Goal: Check status: Verify the current state of an ongoing process or item

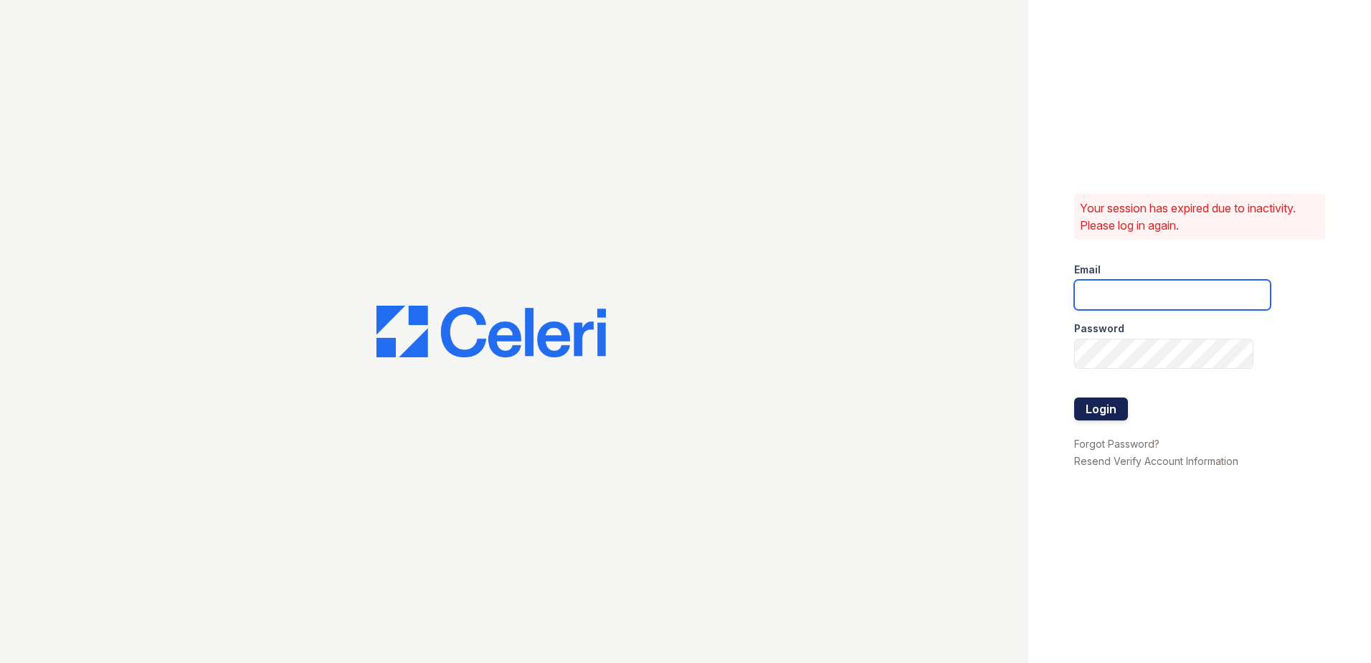
type input "[EMAIL_ADDRESS][DOMAIN_NAME]"
click at [1093, 403] on button "Login" at bounding box center [1101, 408] width 54 height 23
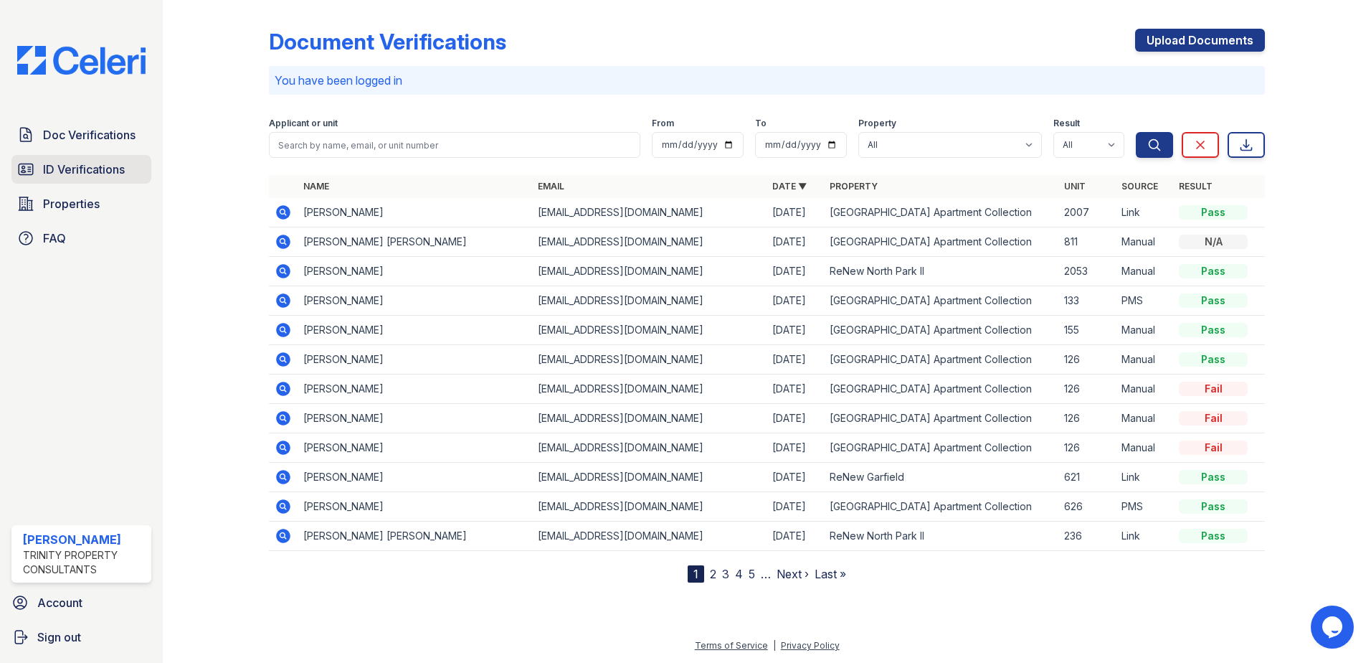
click at [70, 171] on span "ID Verifications" at bounding box center [84, 169] width 82 height 17
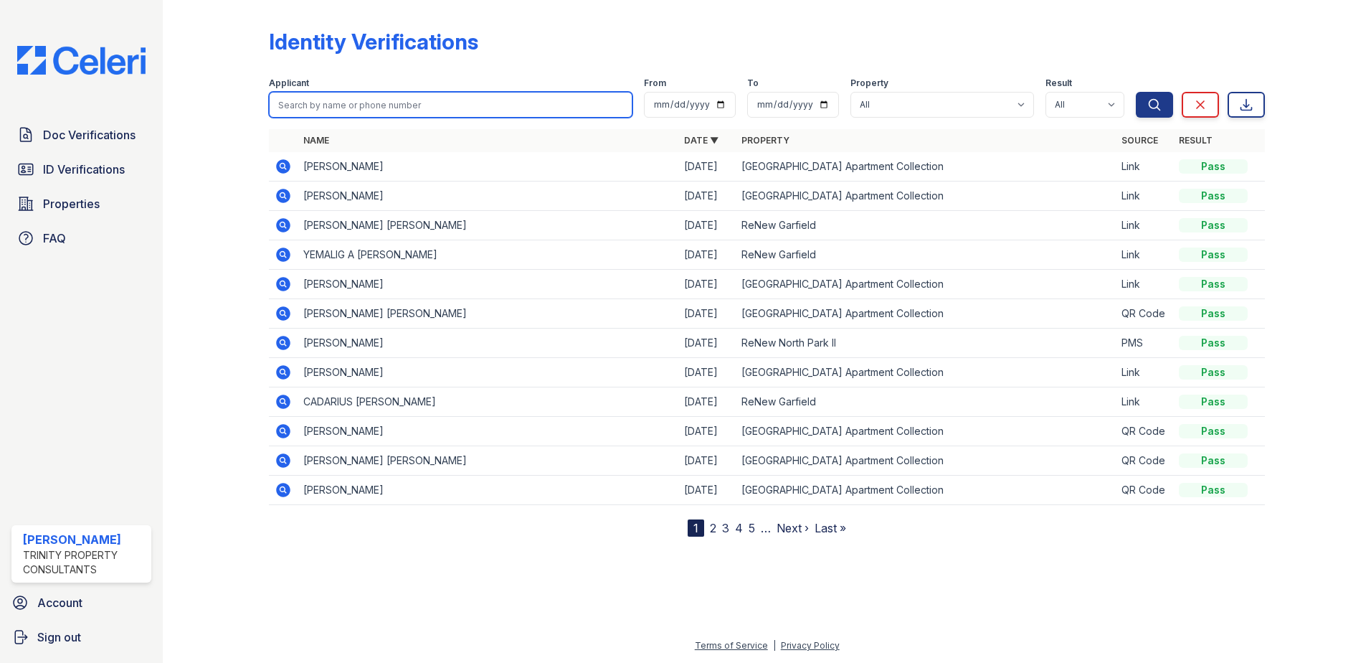
click at [323, 98] on input "search" at bounding box center [451, 105] width 364 height 26
type input "puente"
click at [1136, 92] on button "Search" at bounding box center [1154, 105] width 37 height 26
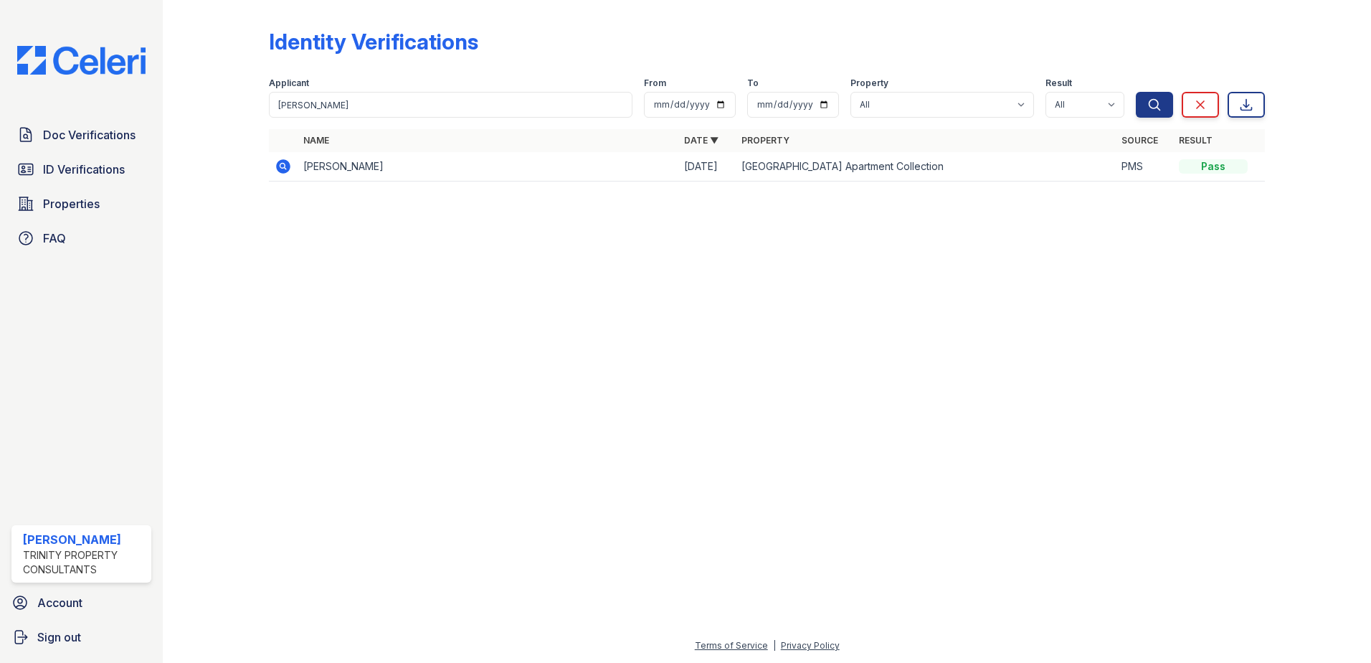
click at [280, 166] on icon at bounding box center [283, 166] width 14 height 14
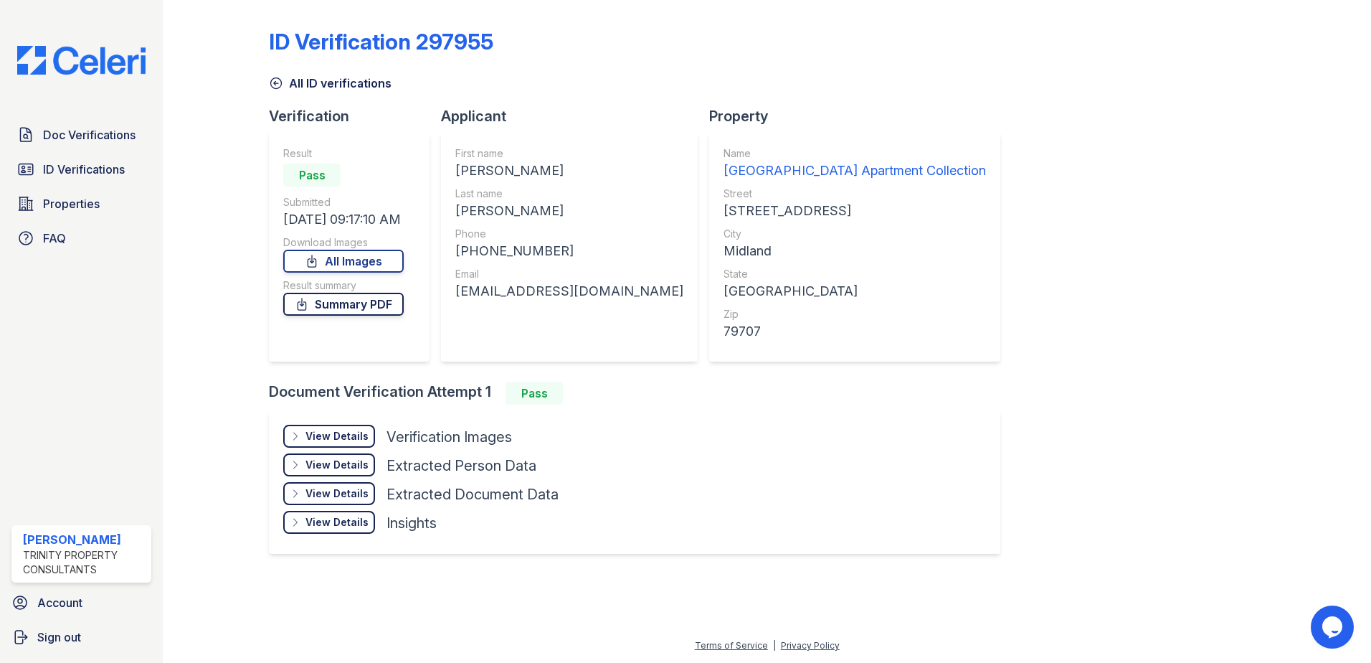
click at [352, 307] on link "Summary PDF" at bounding box center [343, 304] width 120 height 23
click at [336, 440] on div "View Details" at bounding box center [336, 436] width 63 height 14
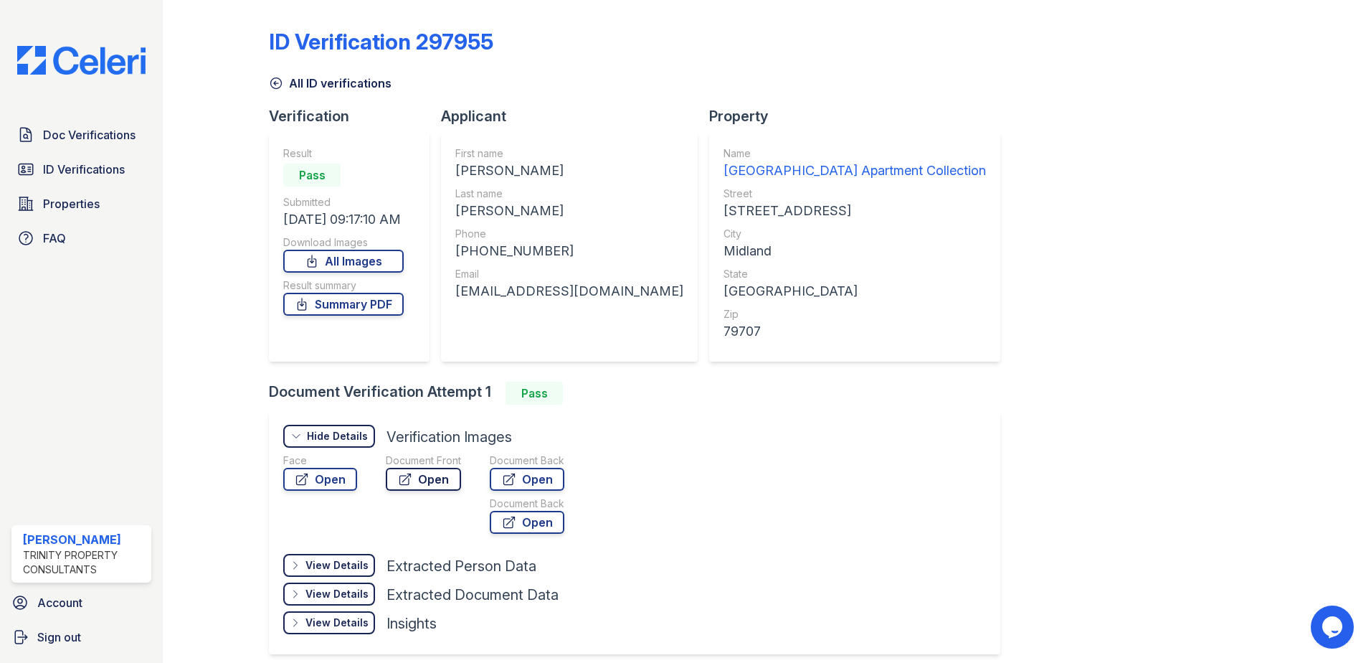
click at [412, 479] on link "Open" at bounding box center [423, 478] width 75 height 23
click at [84, 171] on span "ID Verifications" at bounding box center [84, 169] width 82 height 17
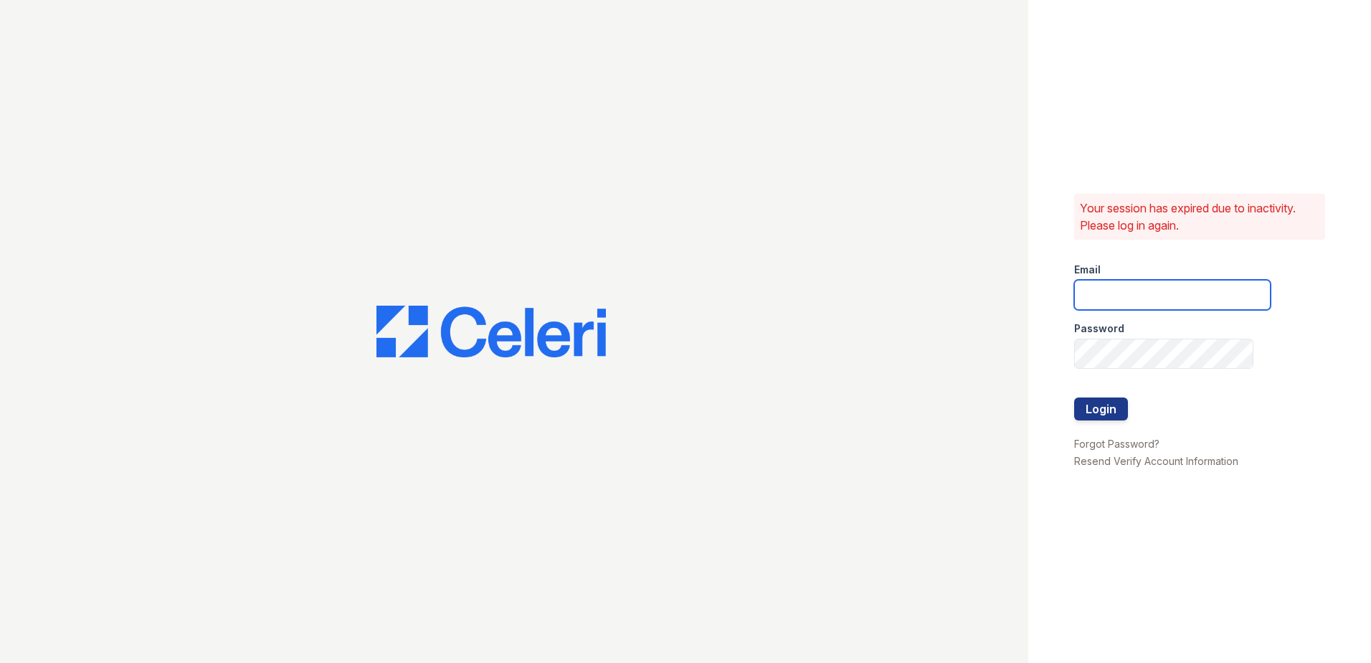
type input "mquinones@trinity-pm.com"
click at [1103, 411] on button "Login" at bounding box center [1101, 408] width 54 height 23
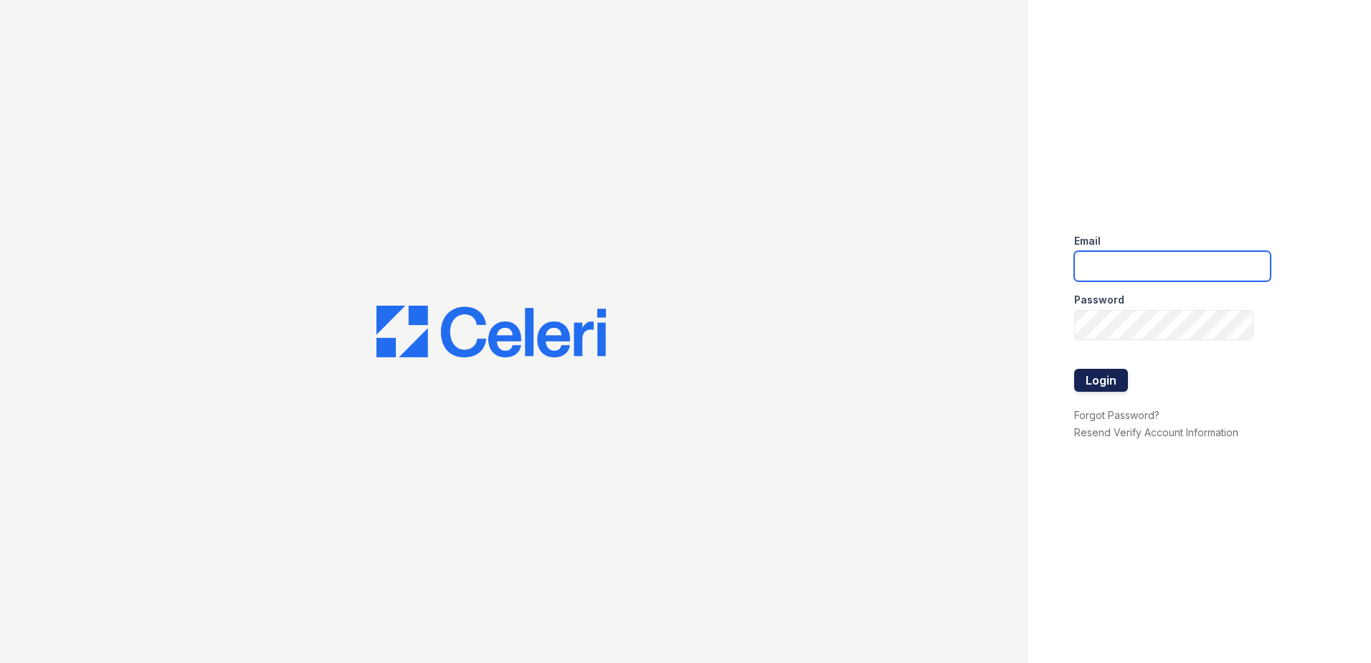
type input "[EMAIL_ADDRESS][DOMAIN_NAME]"
click at [1116, 377] on button "Login" at bounding box center [1101, 380] width 54 height 23
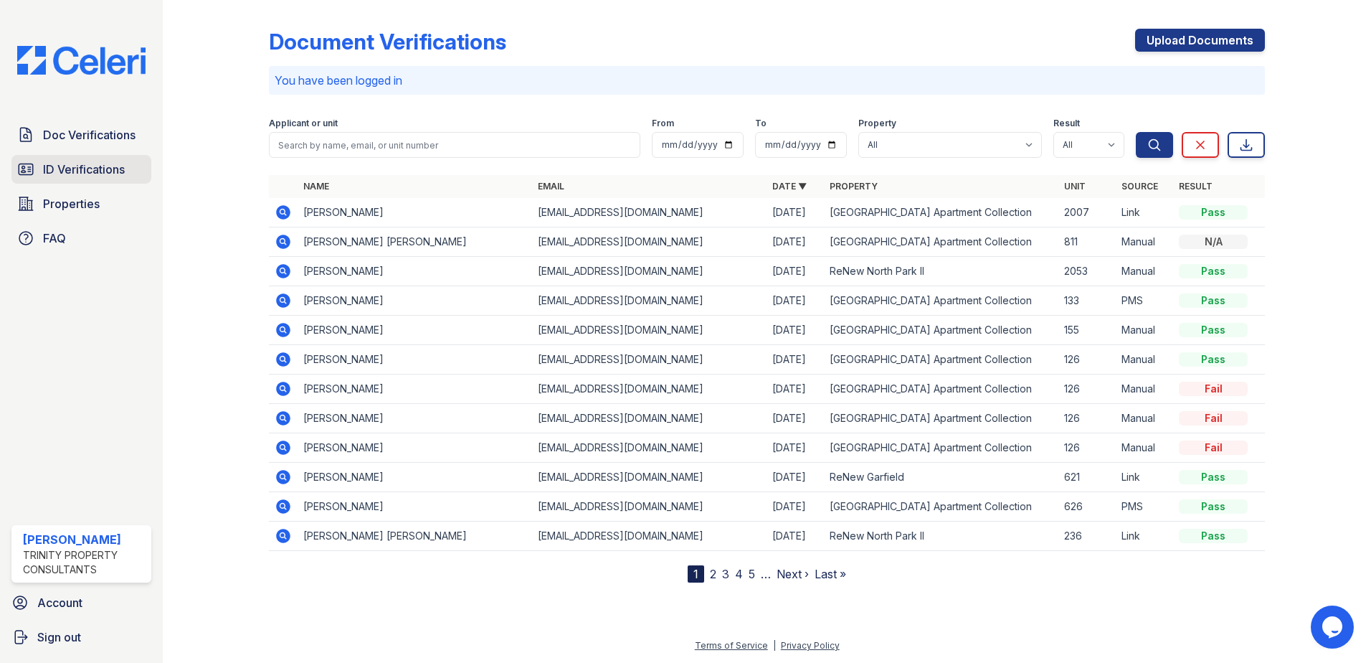
click at [80, 176] on span "ID Verifications" at bounding box center [84, 169] width 82 height 17
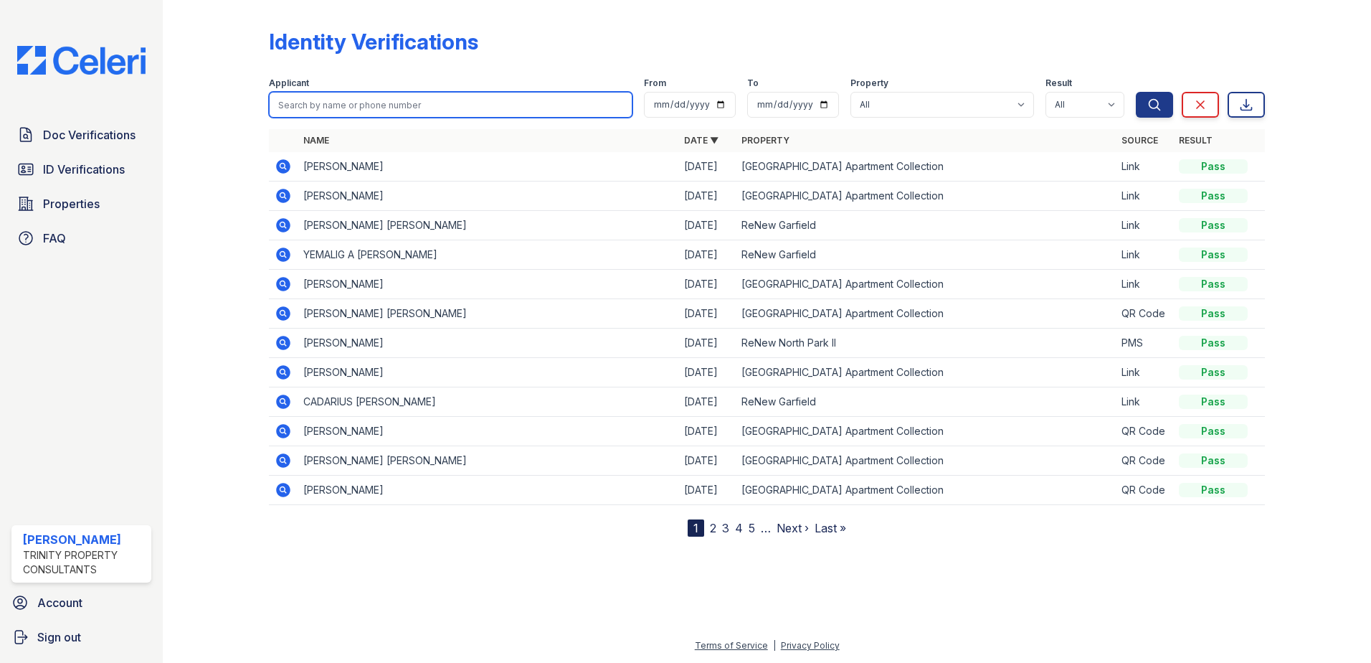
click at [343, 108] on input "search" at bounding box center [451, 105] width 364 height 26
type input "montero"
click at [1136, 92] on button "Search" at bounding box center [1154, 105] width 37 height 26
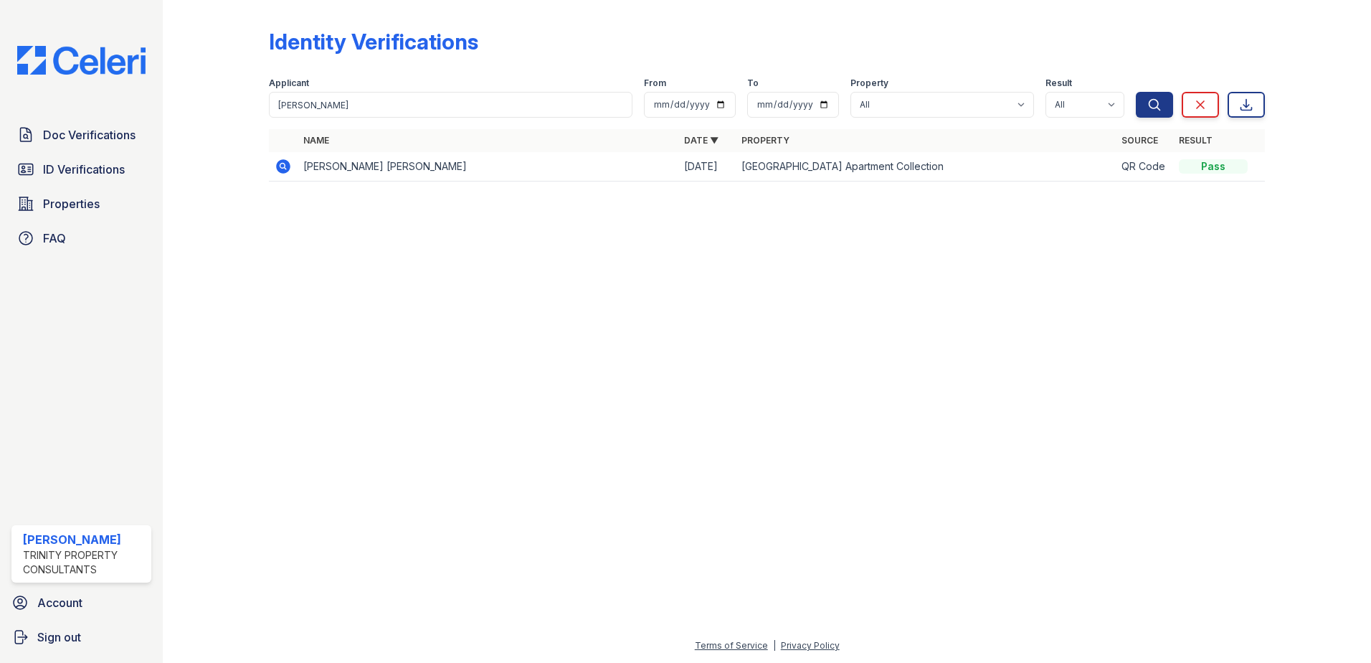
click at [287, 167] on icon at bounding box center [283, 166] width 14 height 14
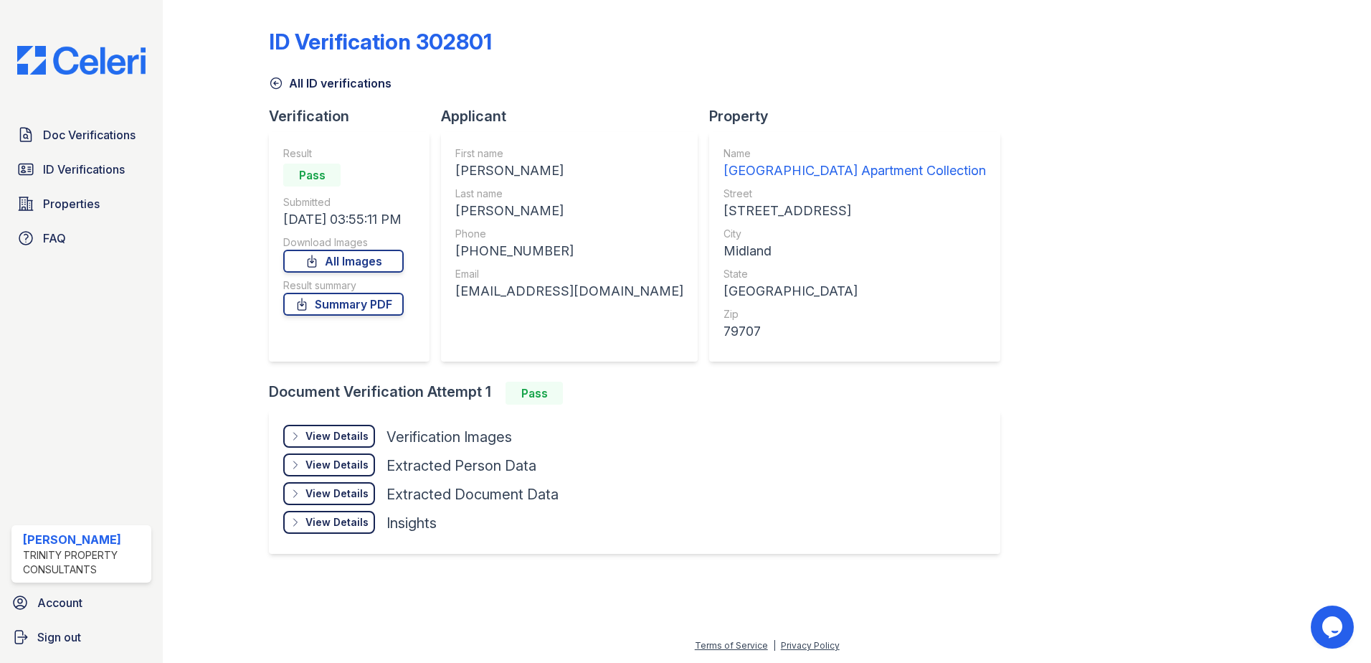
click at [343, 465] on div "View Details" at bounding box center [336, 464] width 63 height 14
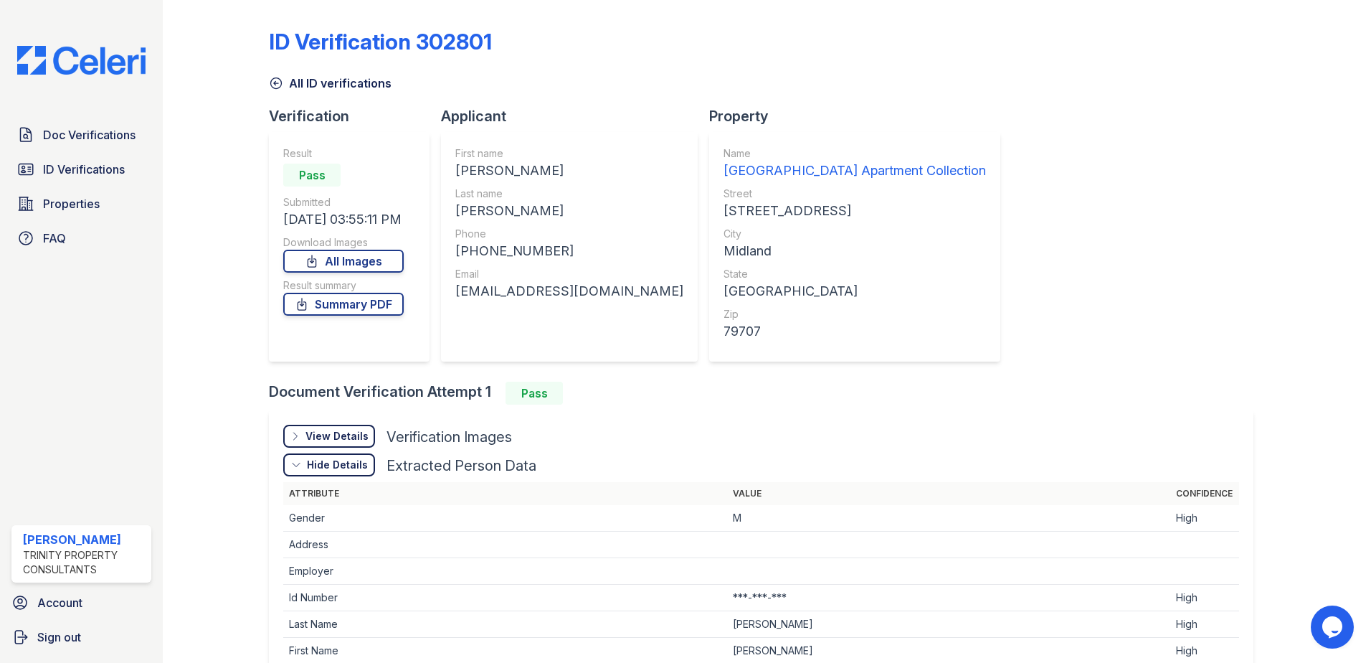
click at [347, 436] on div "View Details" at bounding box center [336, 436] width 63 height 14
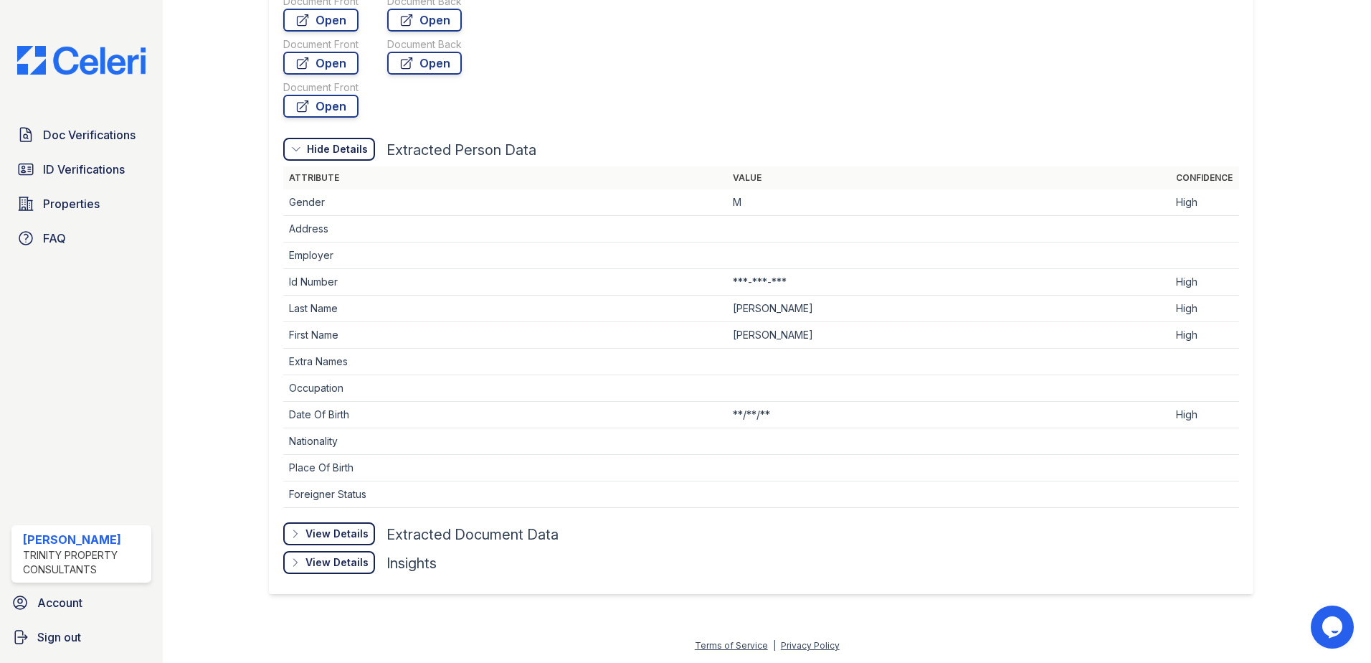
click at [336, 528] on div "View Details" at bounding box center [336, 533] width 63 height 14
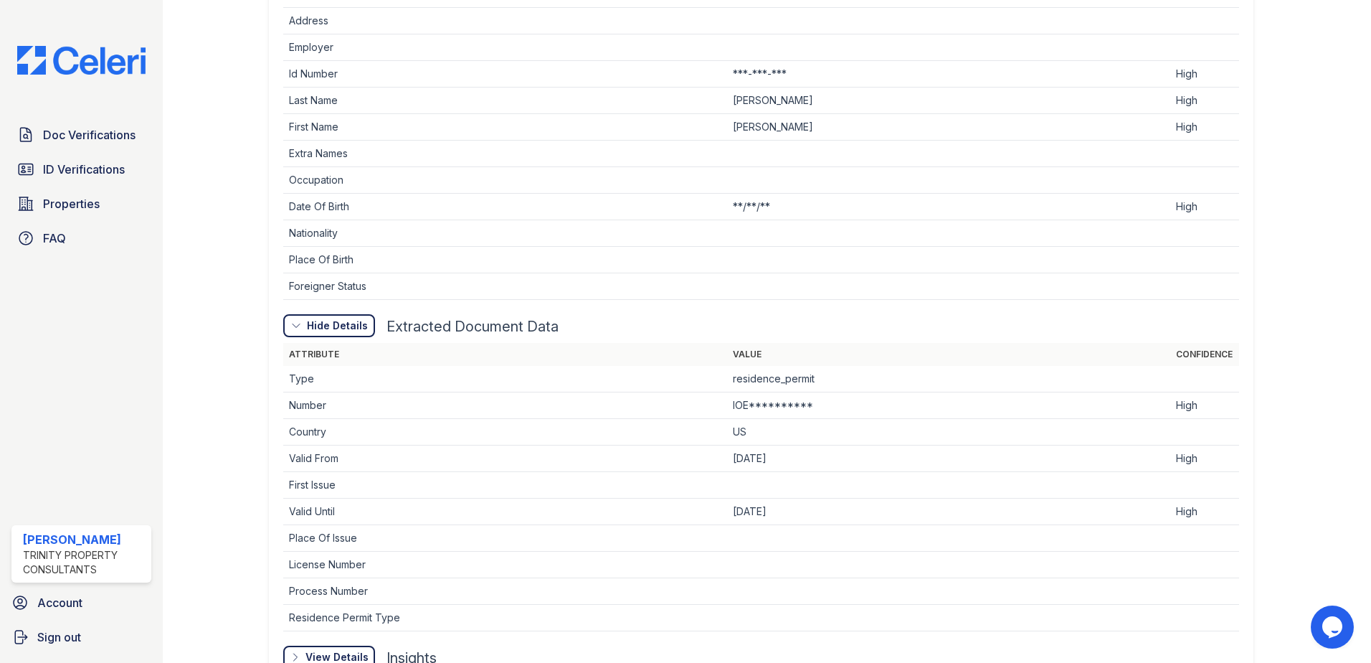
scroll to position [717, 0]
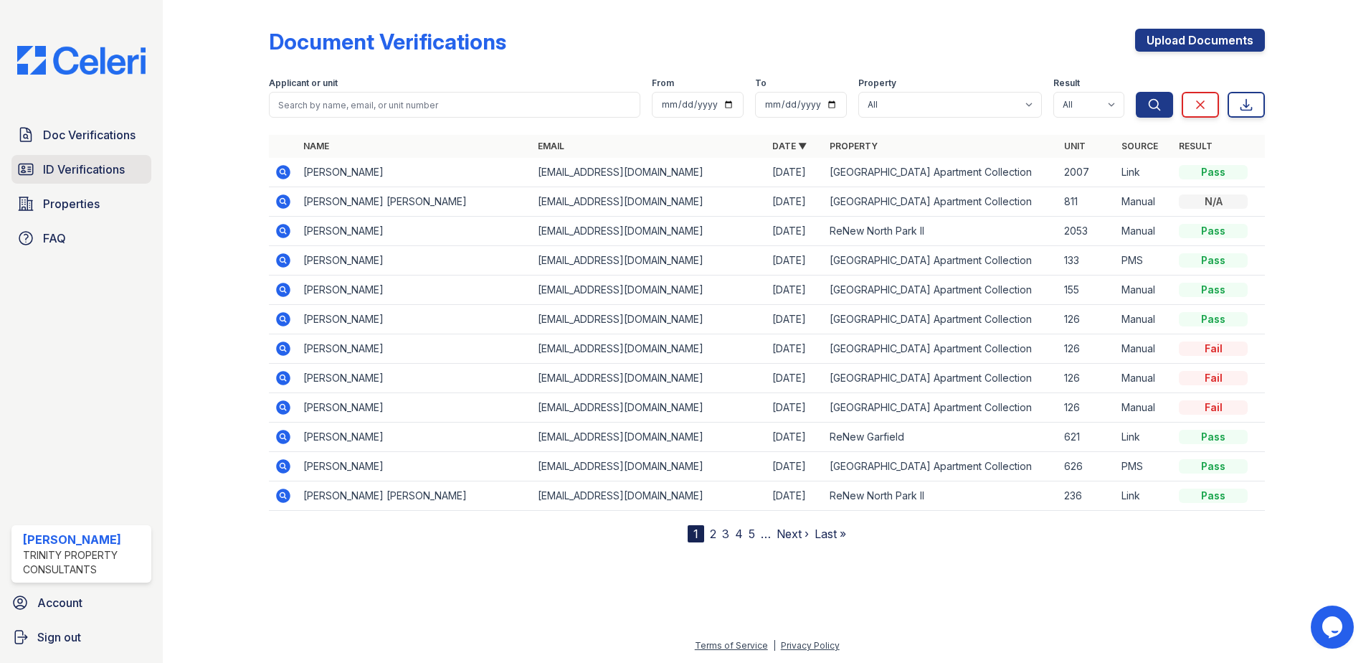
click at [118, 171] on span "ID Verifications" at bounding box center [84, 169] width 82 height 17
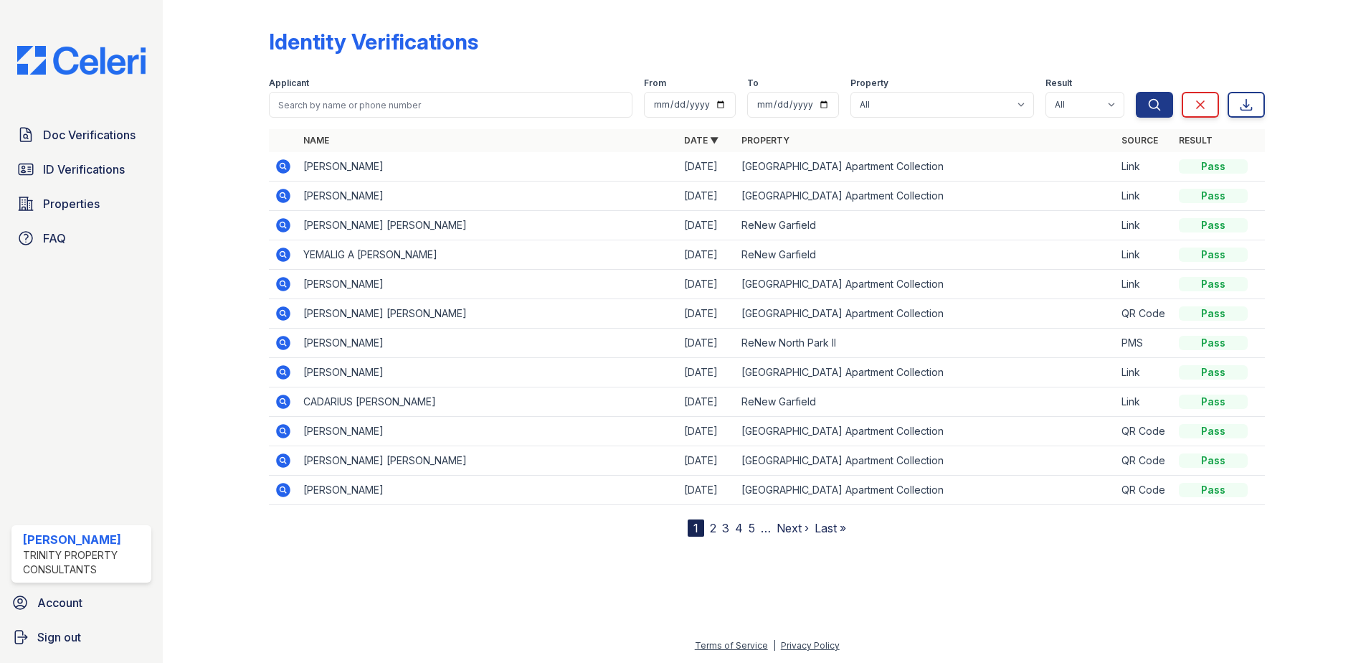
click at [283, 164] on icon at bounding box center [282, 165] width 4 height 4
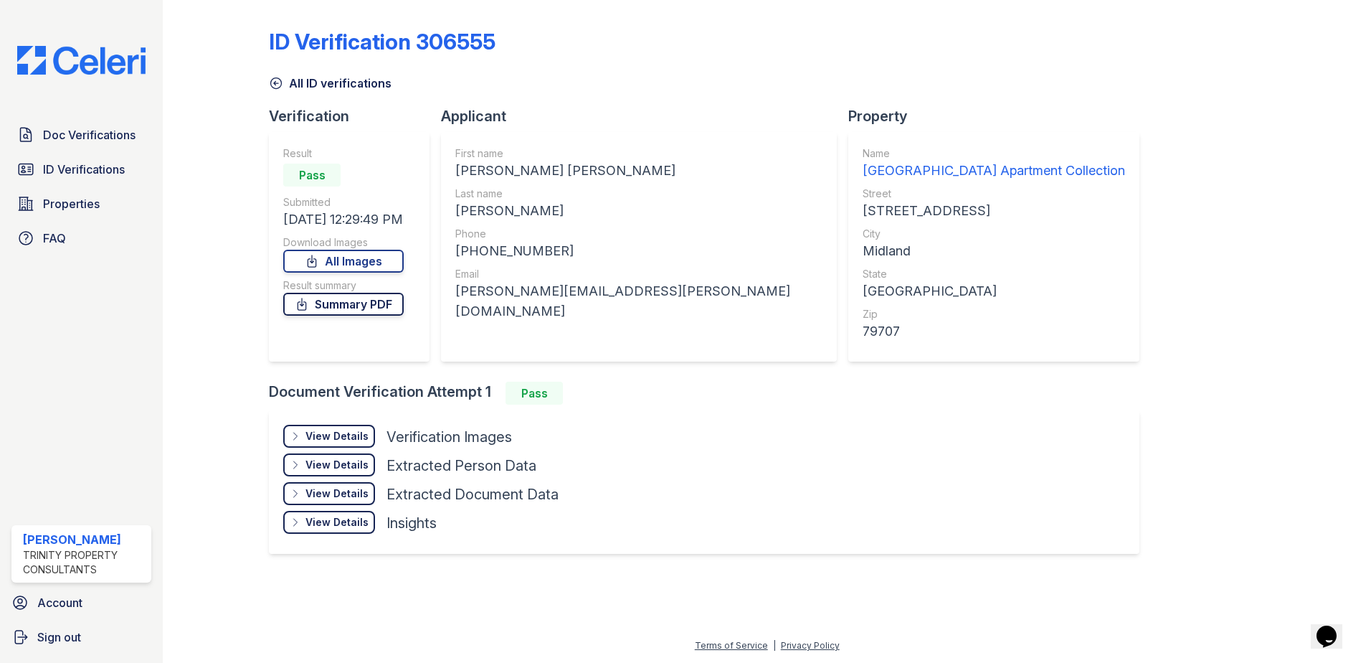
click at [356, 298] on link "Summary PDF" at bounding box center [343, 304] width 120 height 23
click at [96, 126] on span "Doc Verifications" at bounding box center [89, 134] width 92 height 17
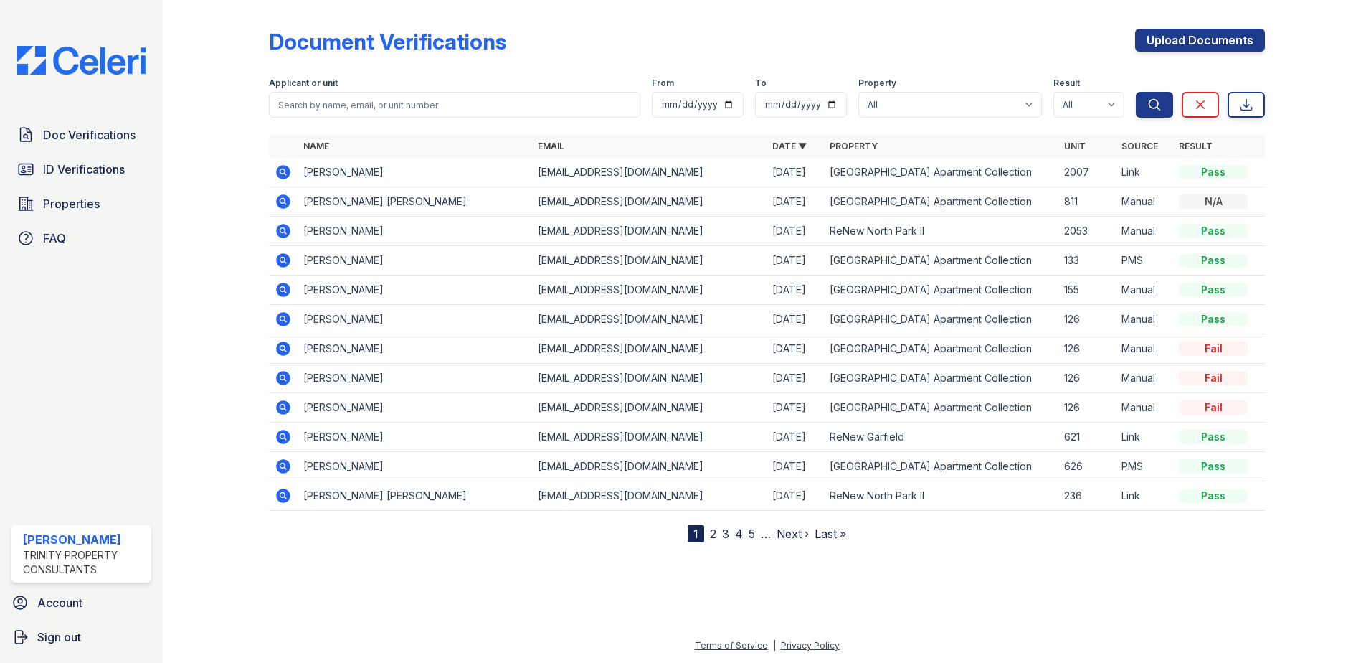
click at [288, 171] on icon at bounding box center [283, 172] width 14 height 14
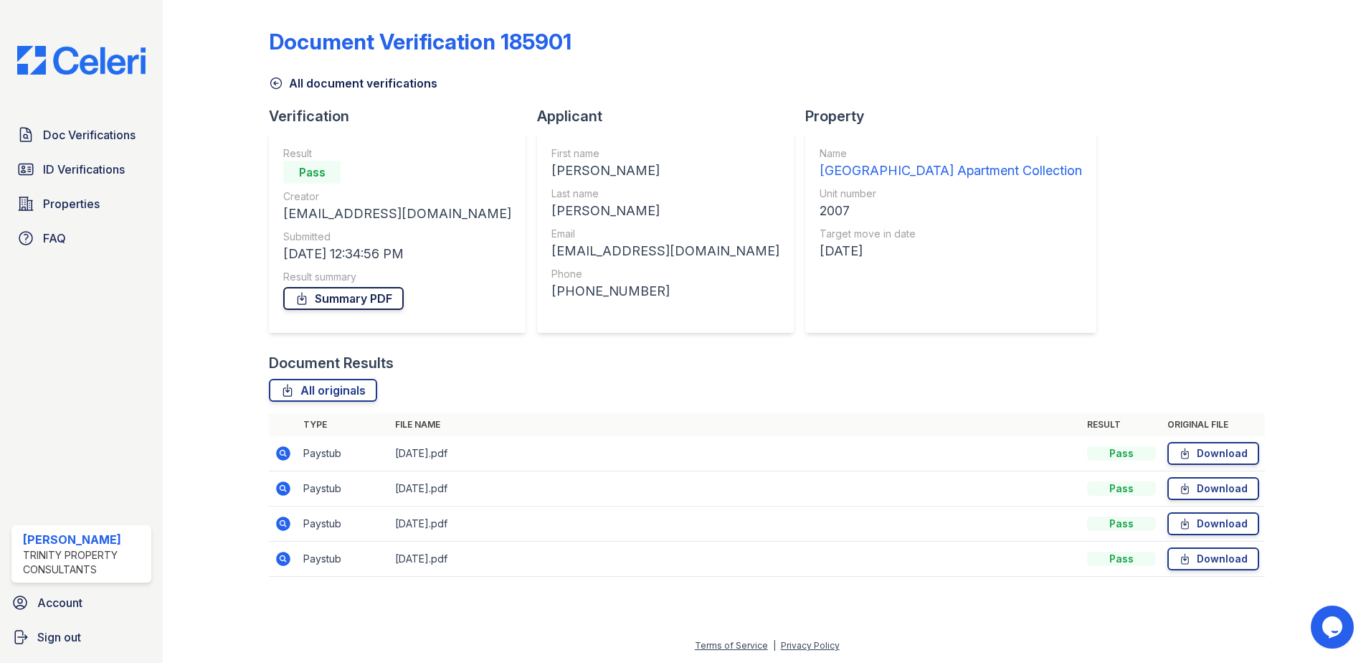
click at [366, 300] on link "Summary PDF" at bounding box center [343, 298] width 120 height 23
click at [982, 107] on div "Document Verification 185901 All document verifications Verification Result Pas…" at bounding box center [767, 298] width 996 height 585
